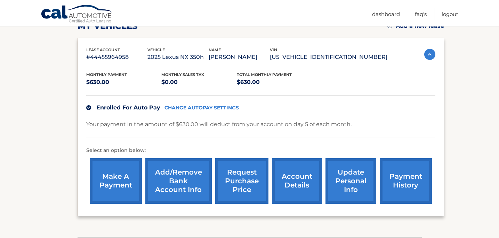
scroll to position [108, 0]
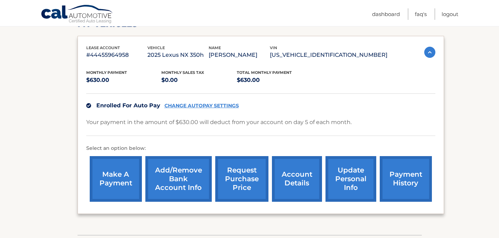
click at [401, 176] on link "payment history" at bounding box center [406, 179] width 52 height 46
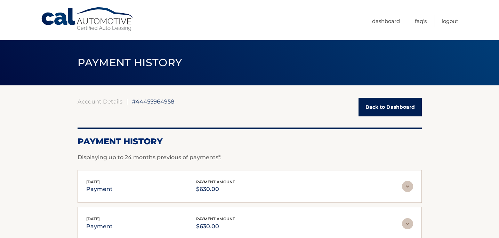
click at [105, 20] on link "Cal Automotive" at bounding box center [88, 19] width 94 height 25
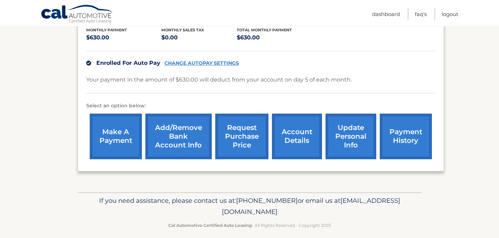
scroll to position [158, 0]
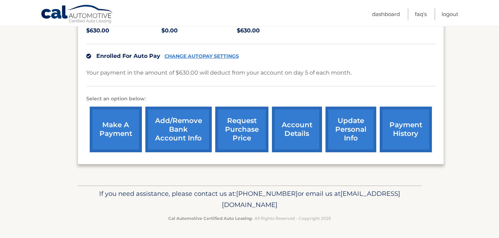
click at [150, 57] on span "Enrolled For Auto Pay" at bounding box center [128, 56] width 64 height 7
click at [213, 74] on p "Your payment in the amount of $630.00 will deduct from your account on day 5 of…" at bounding box center [218, 73] width 265 height 10
drag, startPoint x: 307, startPoint y: 73, endPoint x: 316, endPoint y: 73, distance: 8.3
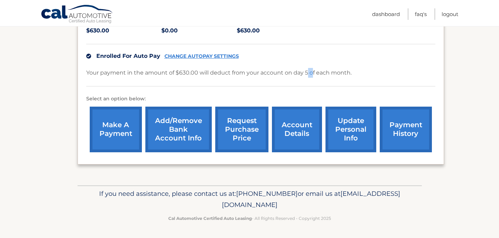
click at [314, 73] on p "Your payment in the amount of $630.00 will deduct from your account on day 5 of…" at bounding box center [218, 73] width 265 height 10
click at [328, 73] on p "Your payment in the amount of $630.00 will deduct from your account on day 5 of…" at bounding box center [218, 73] width 265 height 10
click at [336, 73] on p "Your payment in the amount of $630.00 will deduct from your account on day 5 of…" at bounding box center [218, 73] width 265 height 10
click at [346, 75] on p "Your payment in the amount of $630.00 will deduct from your account on day 5 of…" at bounding box center [218, 73] width 265 height 10
drag, startPoint x: 358, startPoint y: 77, endPoint x: 208, endPoint y: 63, distance: 150.8
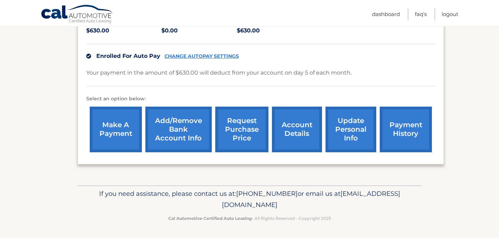
click at [209, 63] on div "Monthly Payment $630.00 Monthly sales Tax $0.00 Total Monthly Payment $630.00 E…" at bounding box center [260, 82] width 349 height 145
click at [232, 71] on p "Your payment in the amount of $630.00 will deduct from your account on day 5 of…" at bounding box center [218, 73] width 265 height 10
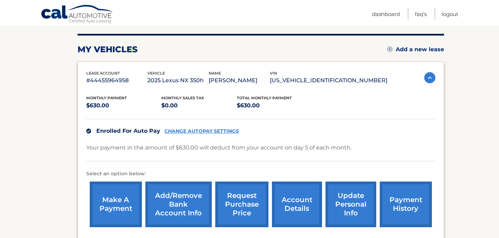
scroll to position [74, 0]
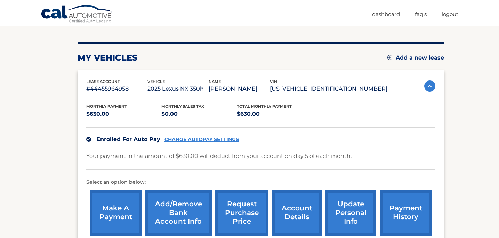
click at [409, 201] on link "payment history" at bounding box center [406, 213] width 52 height 46
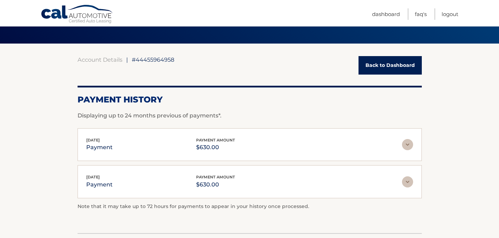
scroll to position [46, 0]
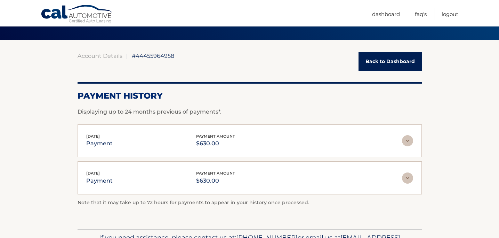
click at [98, 173] on span "Jul 05, 2025" at bounding box center [93, 172] width 14 height 5
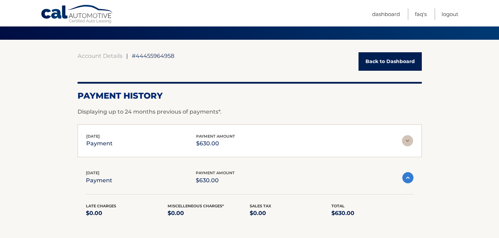
click at [104, 149] on div "Aug 04, 2025 payment payment amount $630.00 Late Charges $0.00 Miscelleneous Ch…" at bounding box center [250, 140] width 344 height 33
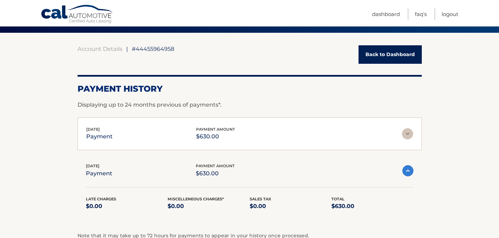
scroll to position [58, 0]
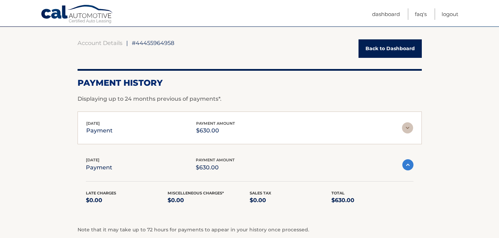
click at [139, 160] on div "Jul 05, 2025 payment payment amount $630.00" at bounding box center [244, 164] width 316 height 16
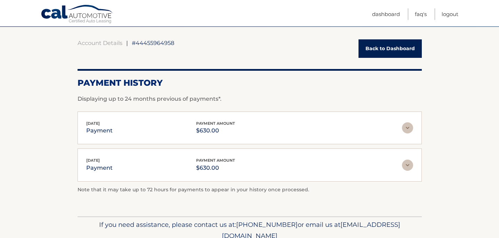
click at [162, 171] on div "Jul 05, 2025 payment payment amount $630.00" at bounding box center [244, 165] width 316 height 16
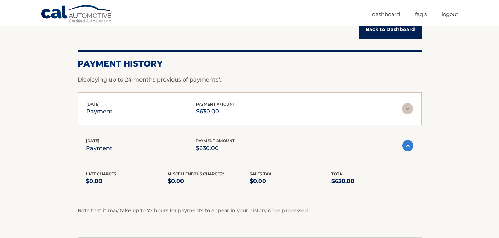
scroll to position [0, 0]
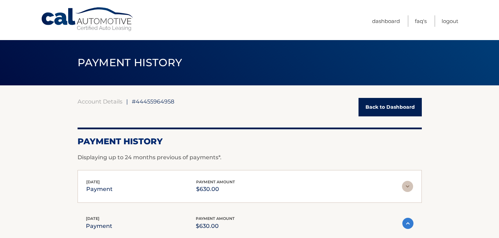
click at [133, 67] on span "PAYMENT HISTORY" at bounding box center [130, 62] width 105 height 13
click at [119, 21] on link "Cal Automotive" at bounding box center [88, 19] width 94 height 25
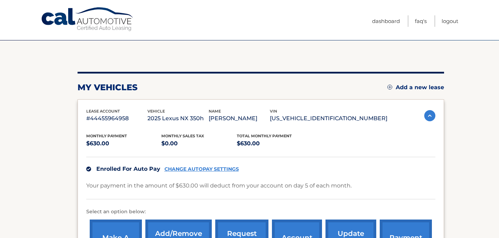
scroll to position [113, 0]
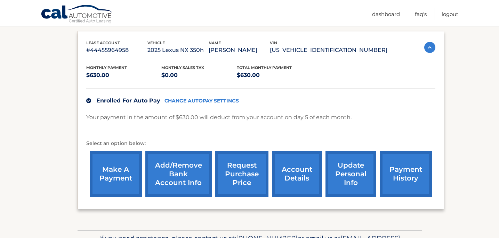
click at [219, 98] on link "CHANGE AUTOPAY SETTINGS" at bounding box center [201, 101] width 74 height 6
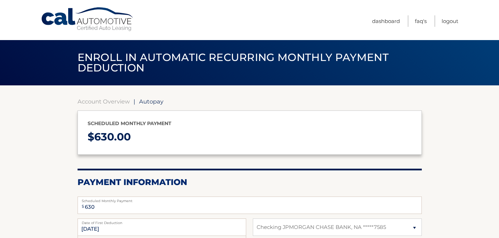
select select "ZmExMzBkYzctNmNmNi00MGM4LWI5MjEtZjJhNjE1NzU5N2Vk"
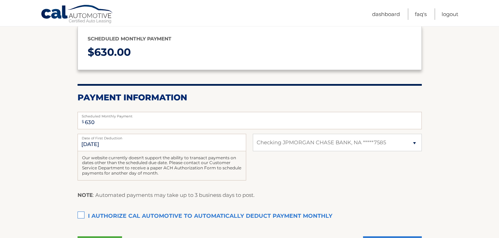
scroll to position [108, 0]
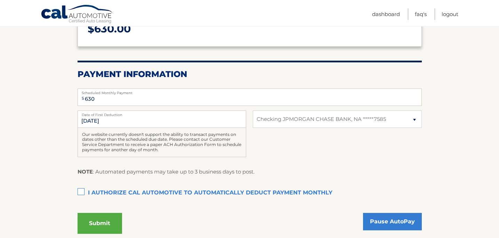
click at [138, 115] on label "Date of First Deduction" at bounding box center [162, 113] width 169 height 6
click at [138, 115] on input "9/5/2025" at bounding box center [162, 118] width 169 height 17
click at [100, 121] on input "9/5/2025" at bounding box center [162, 118] width 169 height 17
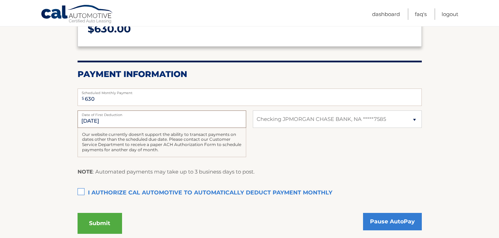
click at [87, 122] on input "9/5/2025" at bounding box center [162, 118] width 169 height 17
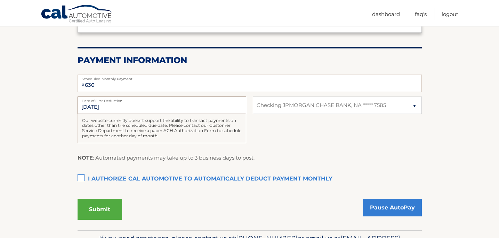
scroll to position [122, 0]
drag, startPoint x: 169, startPoint y: 138, endPoint x: 172, endPoint y: 124, distance: 14.8
click at [172, 124] on div "Our website currently doesn't support the ability to transact payments on dates…" at bounding box center [162, 127] width 169 height 29
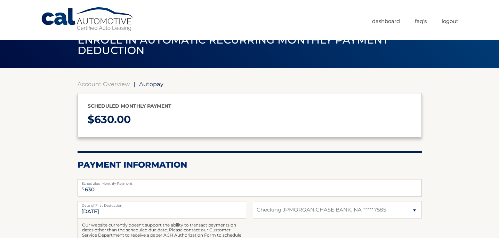
scroll to position [83, 0]
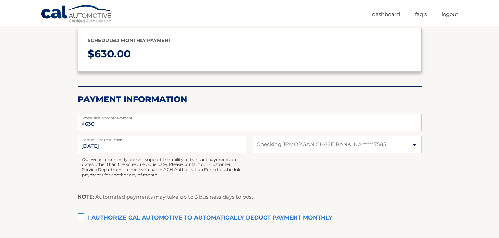
click at [93, 148] on input "9/5/2025" at bounding box center [162, 143] width 169 height 17
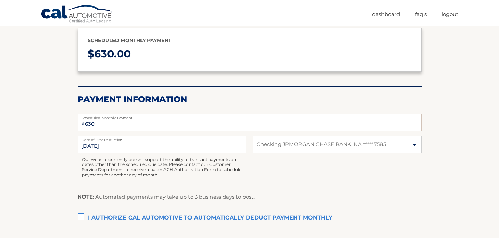
drag, startPoint x: 188, startPoint y: 175, endPoint x: 170, endPoint y: 163, distance: 21.3
click at [170, 163] on div "Our website currently doesn't support the ability to transact payments on dates…" at bounding box center [162, 167] width 169 height 29
click at [320, 147] on select "Select Bank Account Checking JPMORGAN CHASE BANK, NA *****7585" at bounding box center [337, 143] width 169 height 17
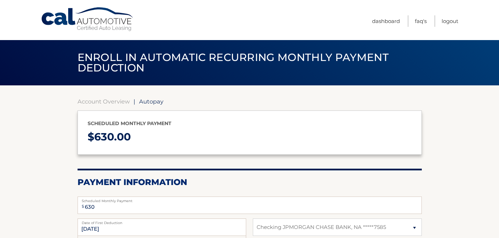
click at [90, 24] on link "Cal Automotive" at bounding box center [88, 19] width 94 height 25
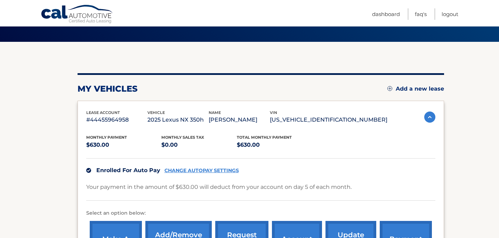
scroll to position [97, 0]
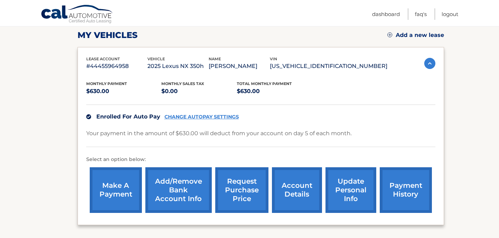
click at [291, 185] on link "account details" at bounding box center [297, 190] width 50 height 46
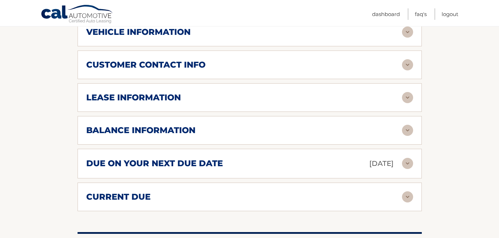
scroll to position [330, 0]
click at [285, 157] on div "due on your next due date Sep 05, 2025" at bounding box center [244, 163] width 316 height 12
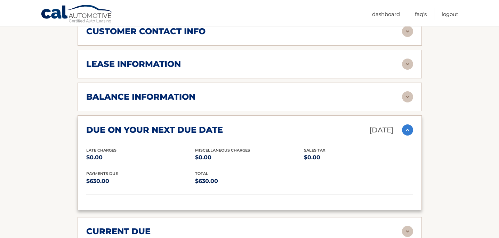
scroll to position [473, 0]
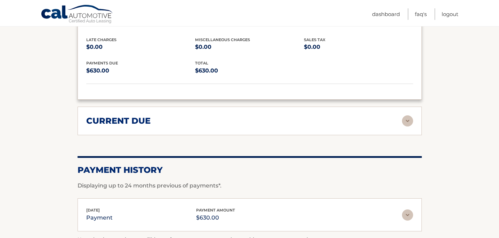
click at [263, 115] on div "current due" at bounding box center [244, 120] width 316 height 10
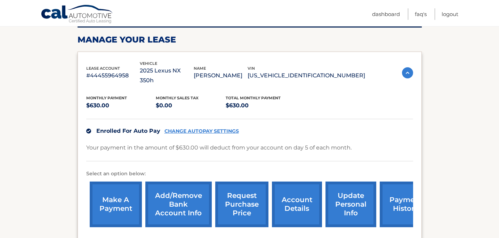
scroll to position [0, 0]
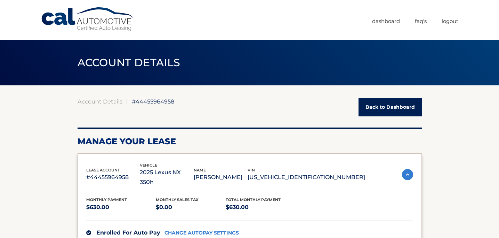
click at [99, 17] on link "Cal Automotive" at bounding box center [88, 19] width 94 height 25
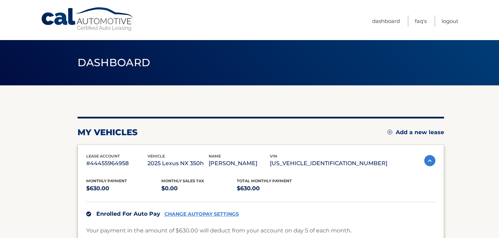
scroll to position [158, 0]
